Goal: Information Seeking & Learning: Learn about a topic

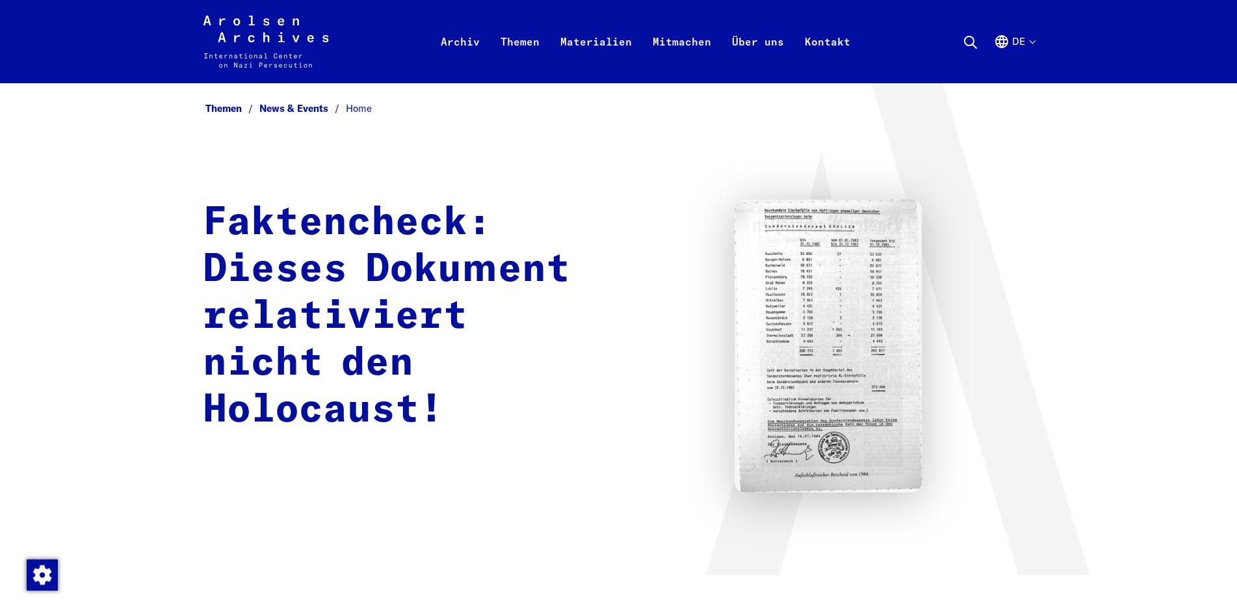
click at [785, 295] on img at bounding box center [829, 346] width 188 height 293
click at [787, 231] on img at bounding box center [829, 346] width 188 height 293
drag, startPoint x: 787, startPoint y: 228, endPoint x: 797, endPoint y: 261, distance: 33.9
click at [788, 228] on img at bounding box center [829, 346] width 188 height 293
click at [832, 326] on img at bounding box center [829, 346] width 188 height 293
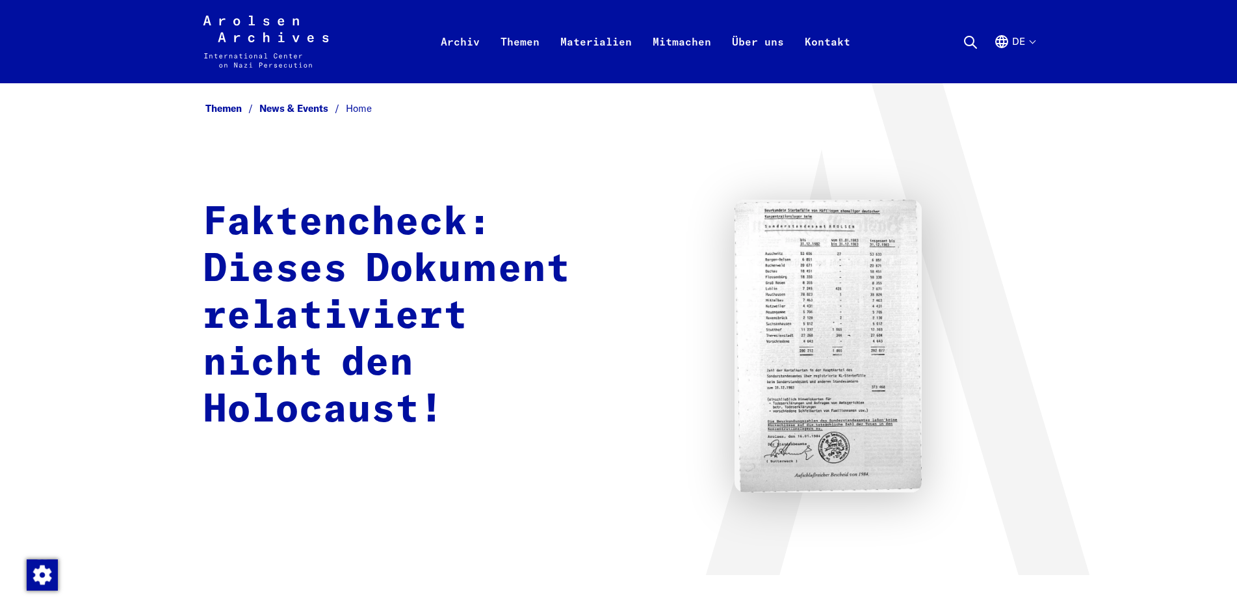
click at [1080, 177] on icon at bounding box center [897, 328] width 391 height 491
click at [1077, 181] on icon at bounding box center [897, 328] width 391 height 491
click at [1014, 183] on icon at bounding box center [897, 328] width 391 height 491
drag, startPoint x: 857, startPoint y: 213, endPoint x: 815, endPoint y: 217, distance: 42.4
click at [843, 218] on div "Themen News & Events Home Faktencheck: Dieses Dokument relativiert nicht den Ho…" at bounding box center [619, 329] width 832 height 460
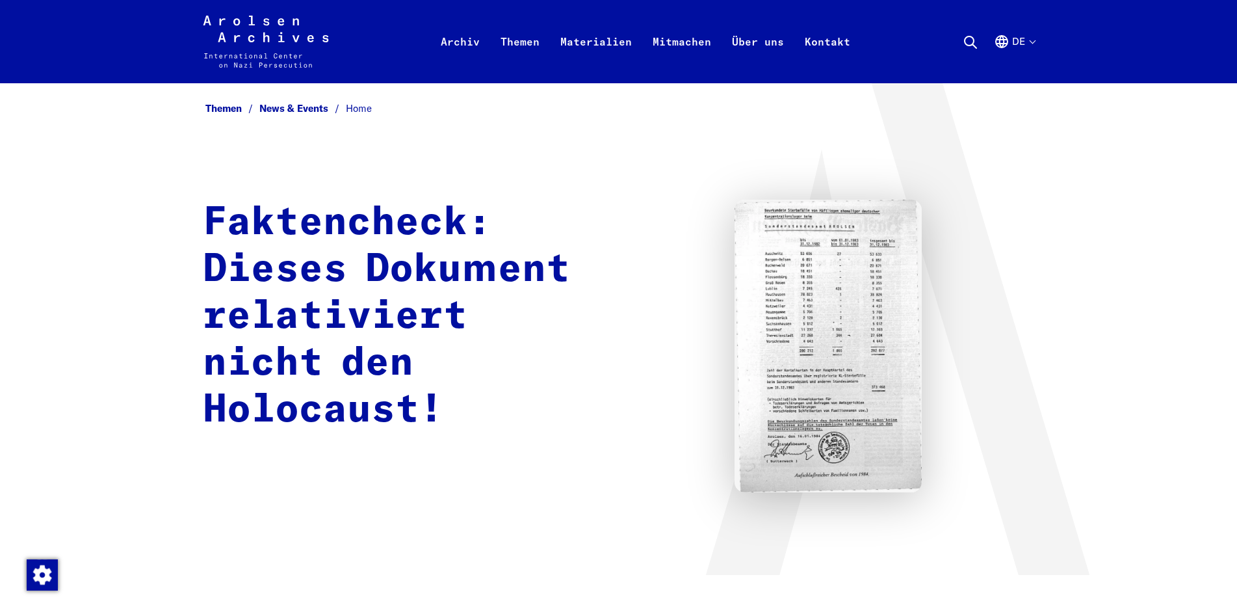
click at [880, 258] on img at bounding box center [829, 346] width 188 height 293
click at [945, 262] on div "Faktencheck: Dieses Dokument relativiert nicht den Holocaust!" at bounding box center [619, 346] width 832 height 293
click at [941, 263] on div "Faktencheck: Dieses Dokument relativiert nicht den Holocaust!" at bounding box center [619, 346] width 832 height 293
click at [928, 261] on div "Faktencheck: Dieses Dokument relativiert nicht den Holocaust!" at bounding box center [619, 346] width 832 height 293
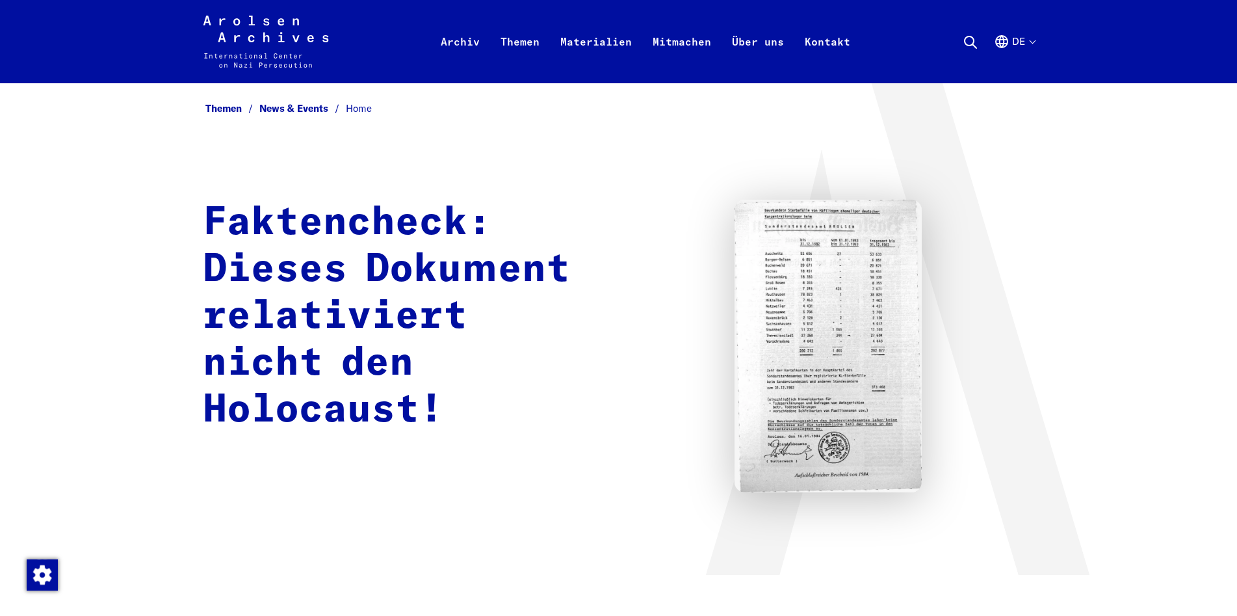
click at [965, 269] on div "Faktencheck: Dieses Dokument relativiert nicht den Holocaust!" at bounding box center [619, 346] width 832 height 293
click at [862, 258] on img at bounding box center [829, 346] width 188 height 293
click at [918, 268] on img at bounding box center [829, 346] width 188 height 293
drag, startPoint x: 918, startPoint y: 268, endPoint x: 949, endPoint y: 282, distance: 33.5
click at [919, 271] on img at bounding box center [829, 346] width 188 height 293
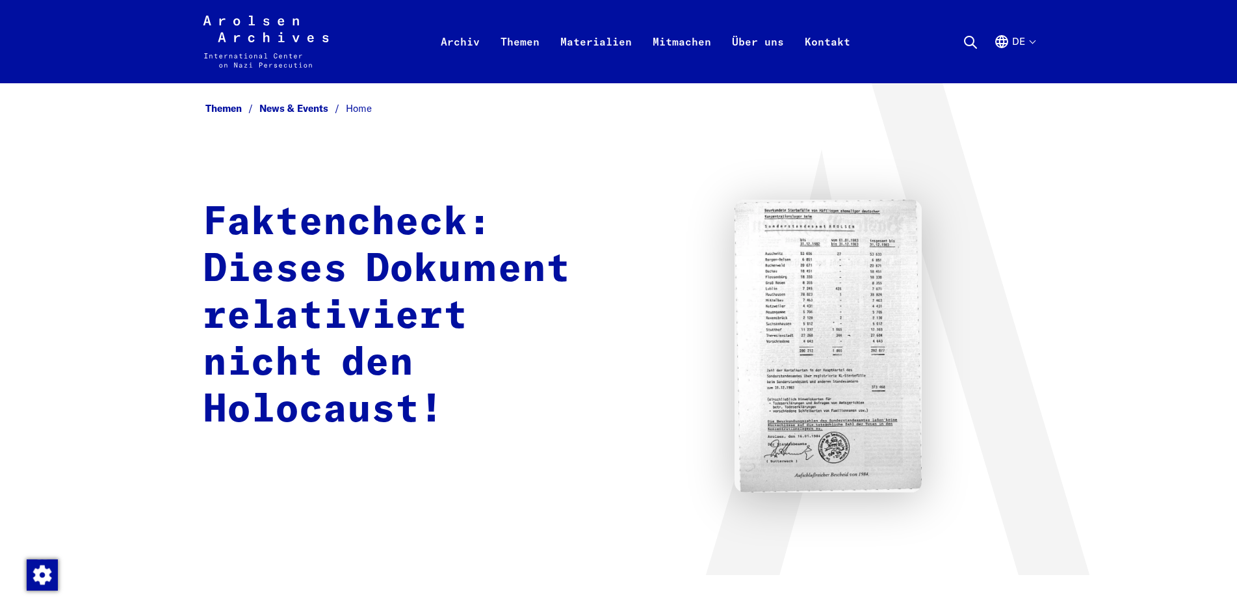
drag, startPoint x: 949, startPoint y: 282, endPoint x: 1038, endPoint y: 289, distance: 89.4
click at [1035, 291] on div "Themen News & Events Home Faktencheck: Dieses Dokument relativiert nicht den Ho…" at bounding box center [619, 329] width 832 height 460
click at [914, 291] on div "Faktencheck: Dieses Dokument relativiert nicht den Holocaust!" at bounding box center [619, 346] width 832 height 293
drag, startPoint x: 672, startPoint y: 282, endPoint x: 703, endPoint y: 270, distance: 33.1
click at [670, 282] on div "Faktencheck: Dieses Dokument relativiert nicht den Holocaust!" at bounding box center [619, 346] width 832 height 293
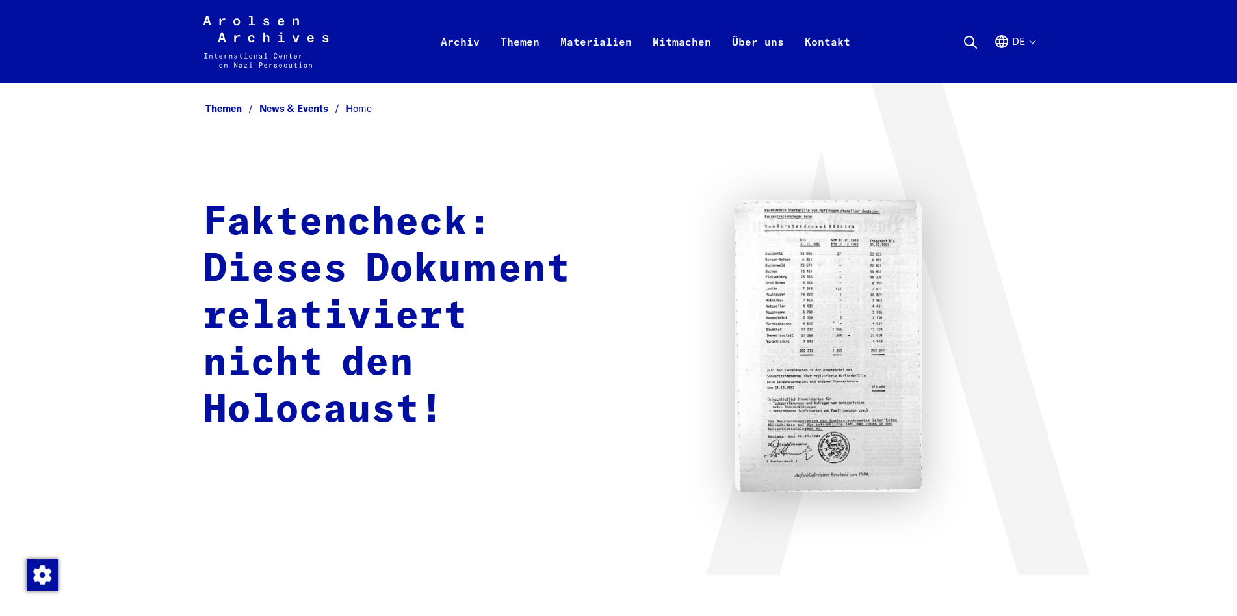
drag, startPoint x: 703, startPoint y: 270, endPoint x: 727, endPoint y: 248, distance: 33.1
click at [703, 259] on div "Faktencheck: Dieses Dokument relativiert nicht den Holocaust!" at bounding box center [619, 346] width 832 height 293
drag, startPoint x: 727, startPoint y: 248, endPoint x: 811, endPoint y: 265, distance: 85.7
click at [778, 269] on div "Faktencheck: Dieses Dokument relativiert nicht den Holocaust!" at bounding box center [619, 346] width 832 height 293
